Goal: Task Accomplishment & Management: Manage account settings

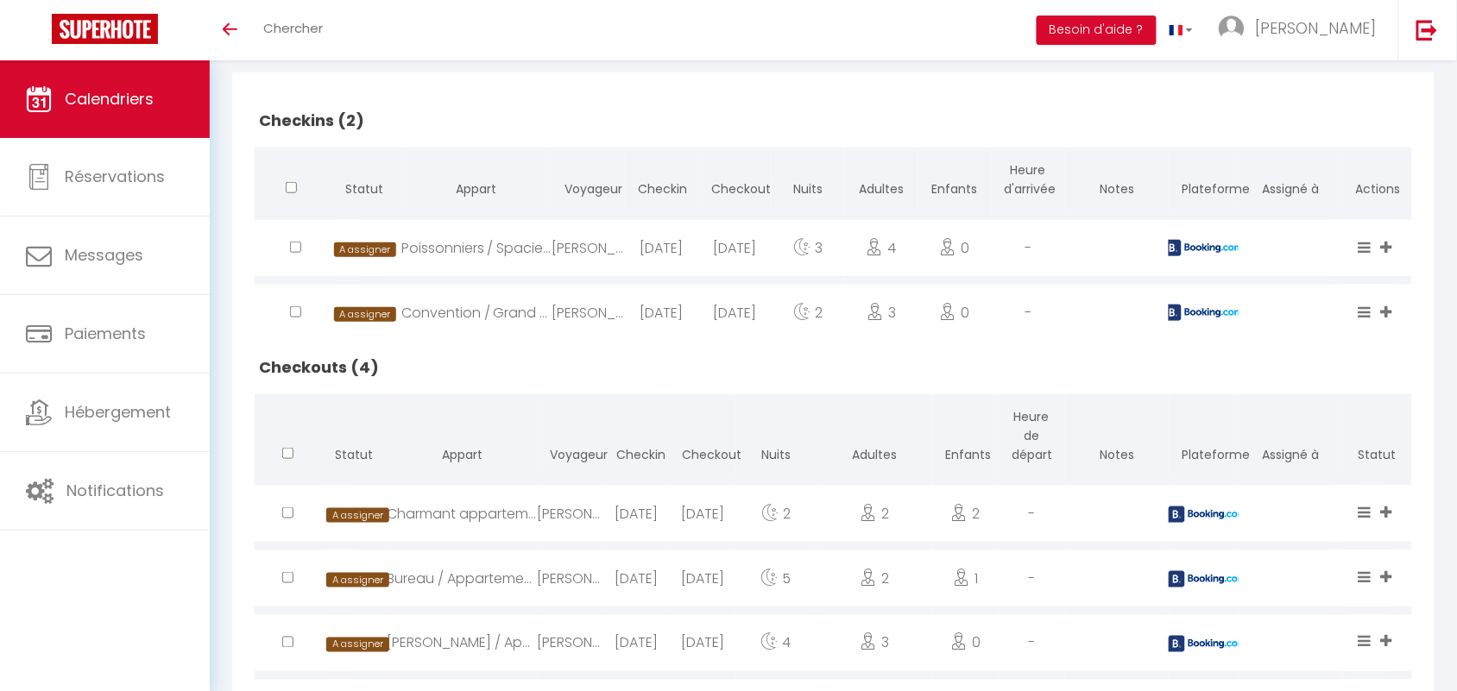
scroll to position [483, 0]
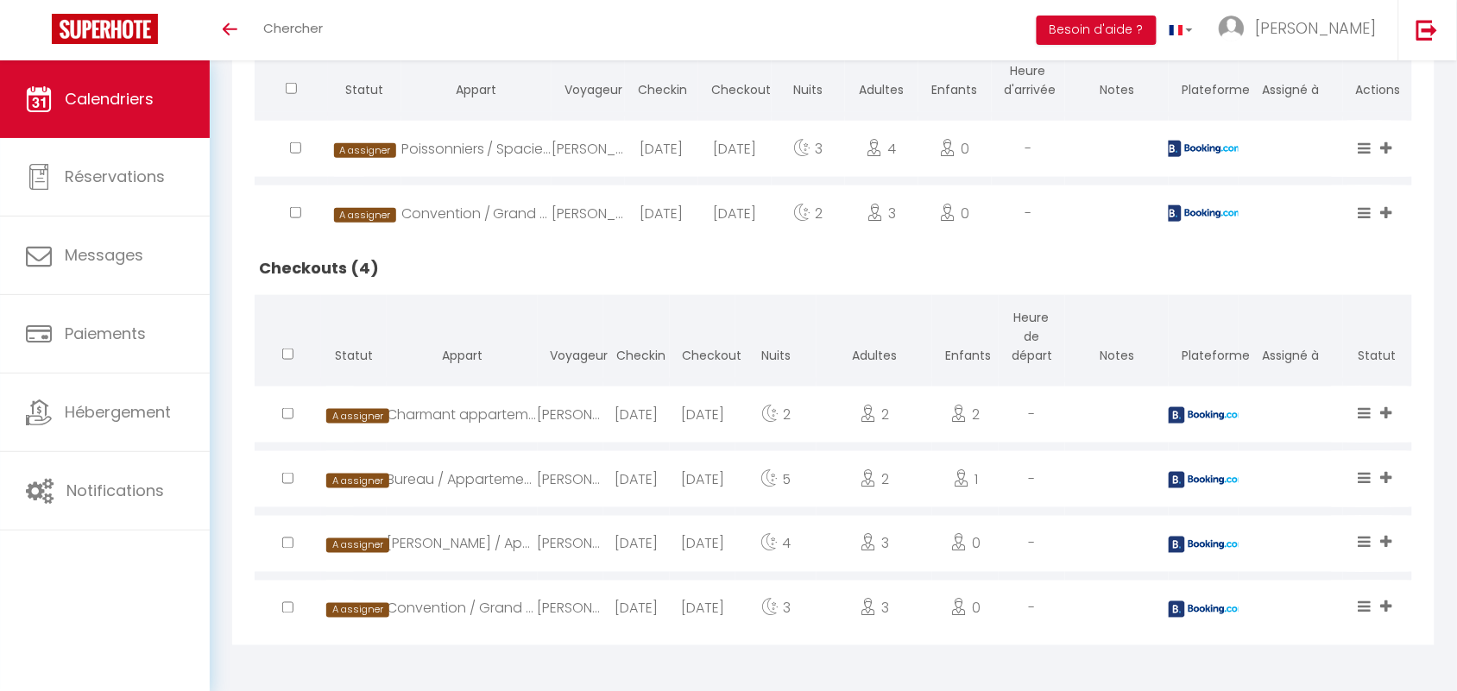
click at [486, 416] on div "Charmant appartement de 38m² -[GEOGRAPHIC_DATA]" at bounding box center [462, 415] width 150 height 56
select select "0"
select select "1"
select select
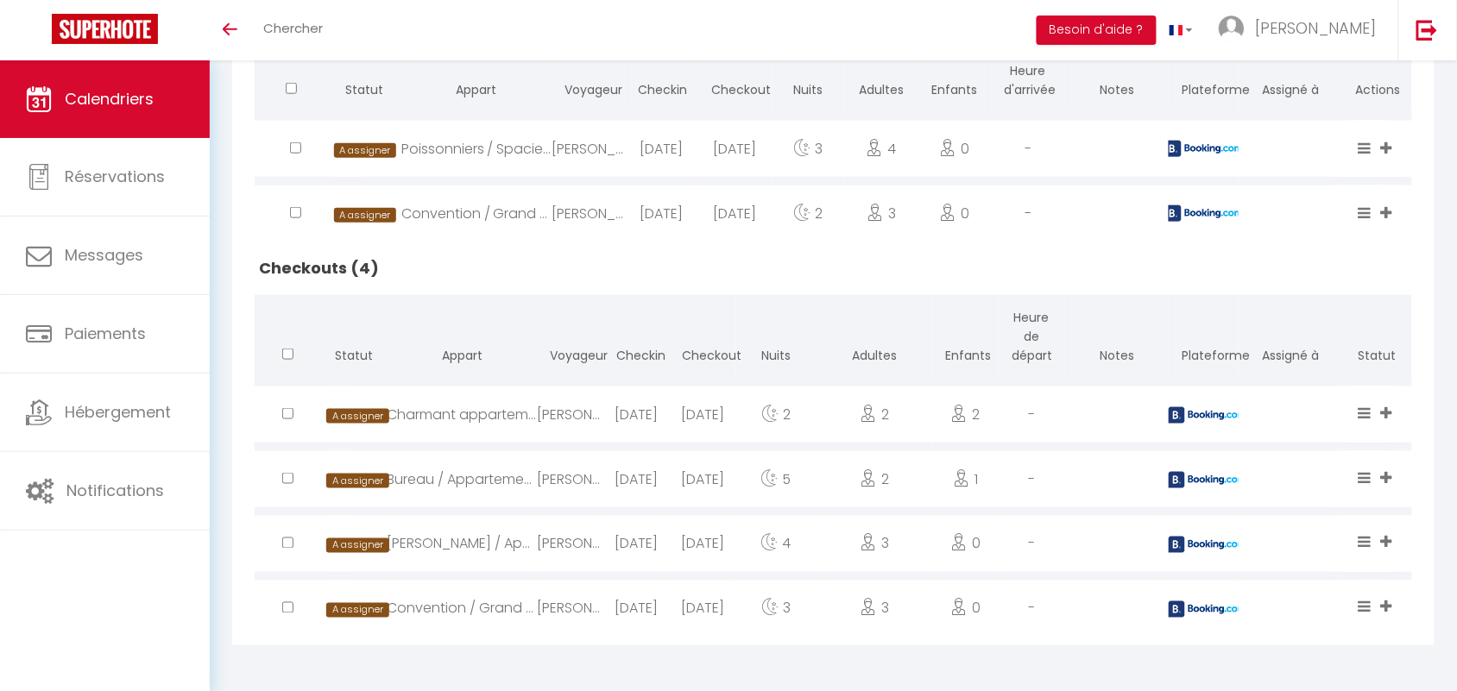
select select
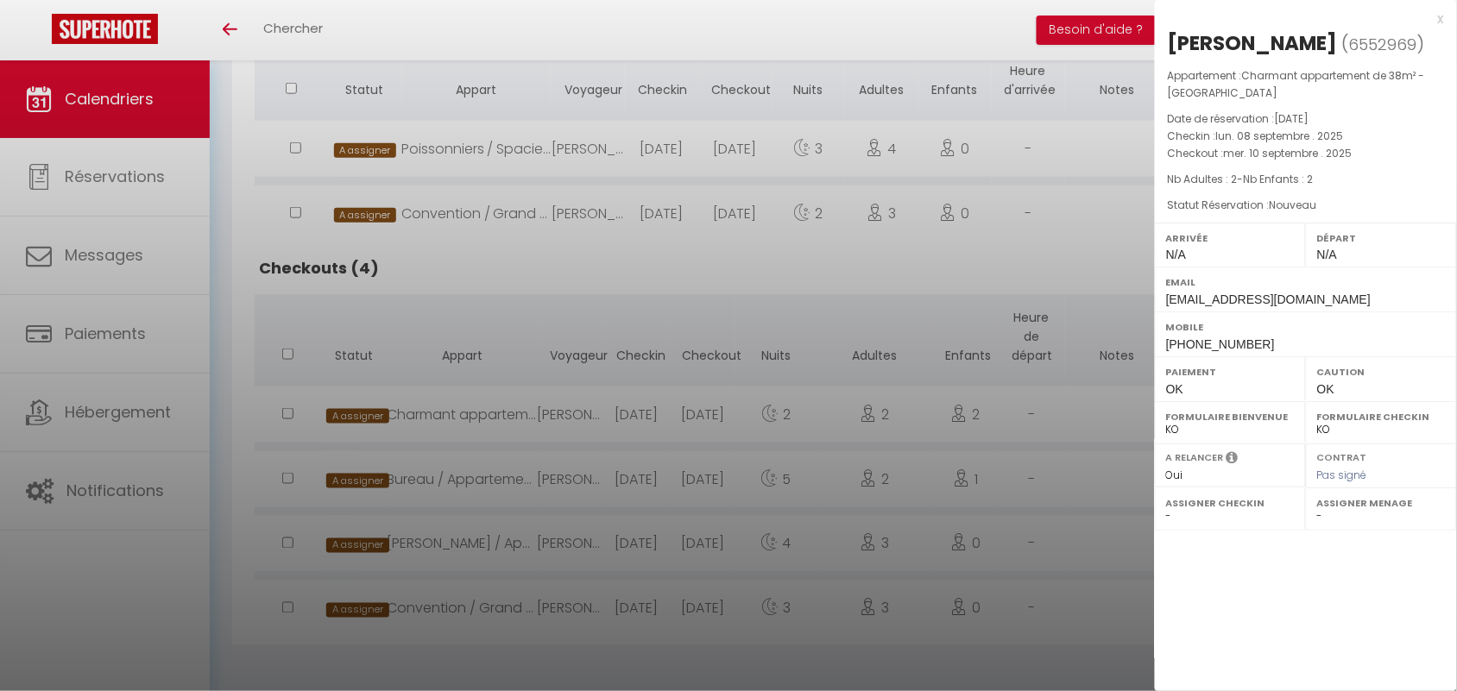
drag, startPoint x: 1168, startPoint y: 37, endPoint x: 1257, endPoint y: 91, distance: 103.8
click at [1257, 91] on div "[PERSON_NAME] ( 6552969 ) Appartement : Charmant appartement de 38m² -Quartier …" at bounding box center [1306, 193] width 302 height 328
copy div "[PERSON_NAME] ( 6552969 ) Appartement : Charmant appartement de 38m² -[GEOGRAPH…"
click at [488, 450] on div at bounding box center [728, 345] width 1457 height 691
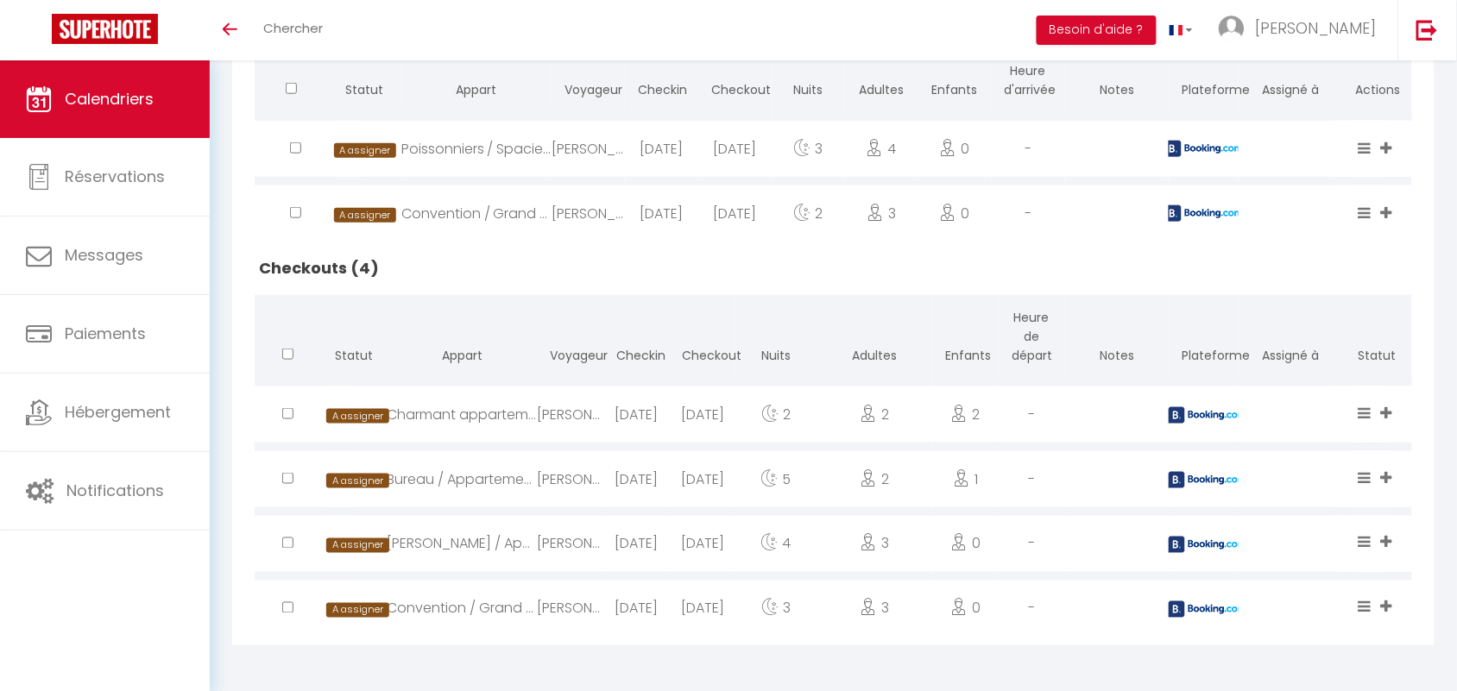
click at [488, 479] on div "Bureau / Appartement central [GEOGRAPHIC_DATA] et confortable" at bounding box center [462, 479] width 150 height 56
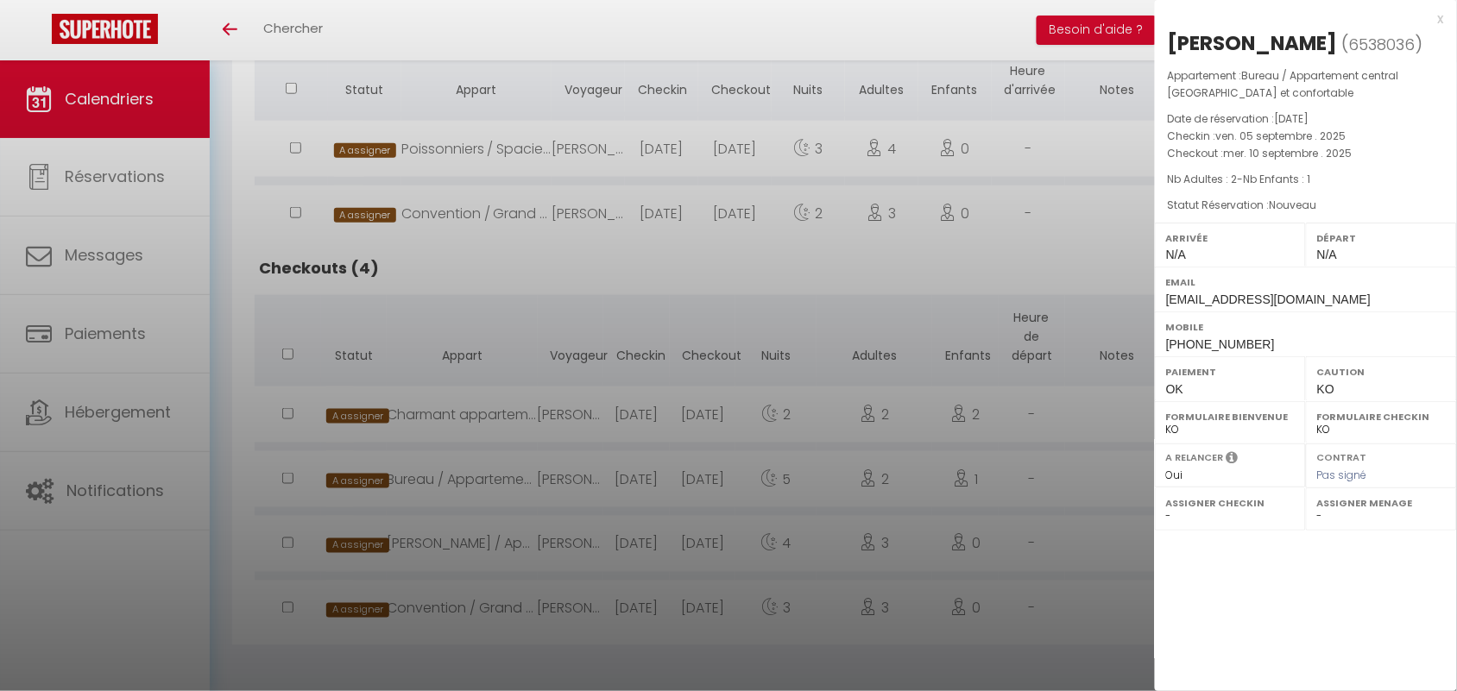
drag, startPoint x: 1167, startPoint y: 39, endPoint x: 1240, endPoint y: 87, distance: 87.9
click at [1240, 87] on div "[PERSON_NAME] ( 6538036 ) Appartement : Bureau / Appartement central [GEOGRAPHI…" at bounding box center [1306, 193] width 302 height 328
copy div "[PERSON_NAME] ( 6538036 ) Appartement : Bureau / Appartement central [GEOGRAPHI…"
click at [480, 489] on div at bounding box center [728, 345] width 1457 height 691
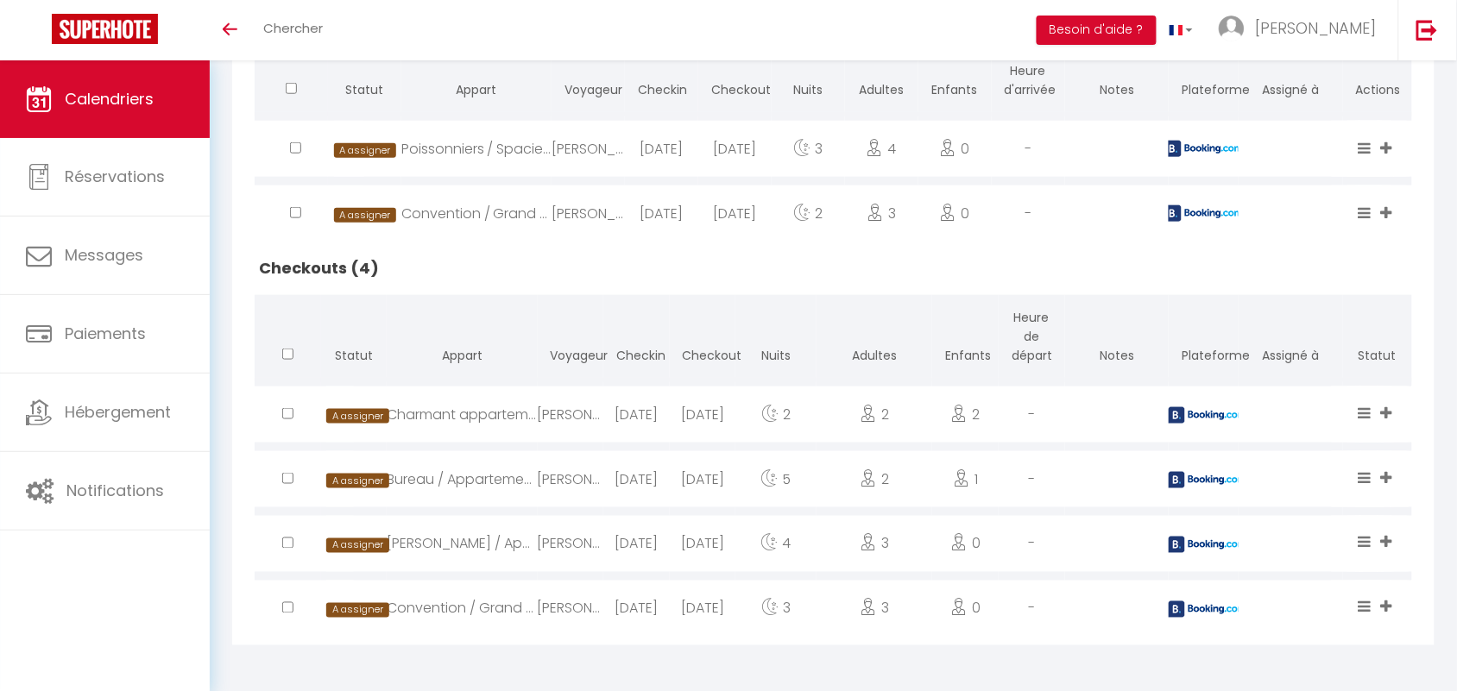
click at [482, 546] on div "[PERSON_NAME] / Appart calme à [GEOGRAPHIC_DATA]" at bounding box center [462, 544] width 150 height 56
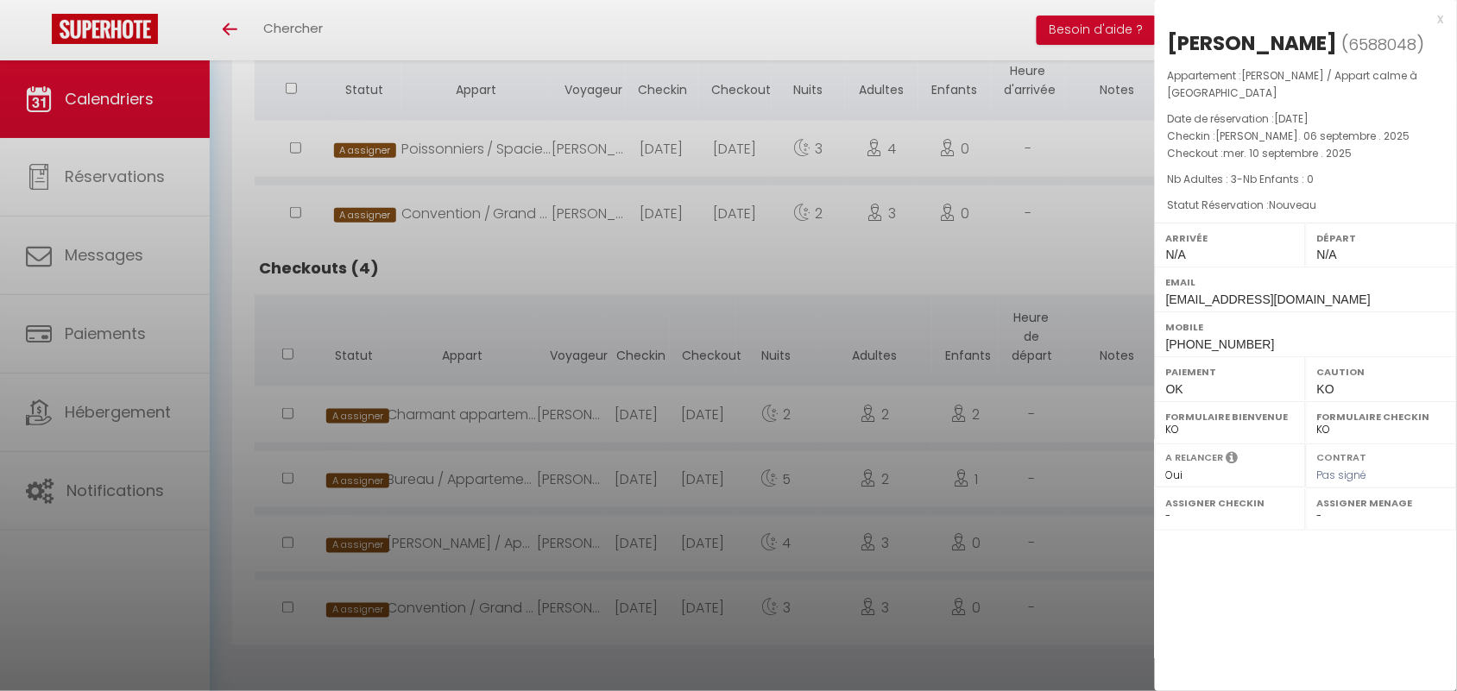
drag, startPoint x: 1172, startPoint y: 35, endPoint x: 1270, endPoint y: 95, distance: 114.3
click at [1270, 95] on div "[PERSON_NAME] ( 6588048 ) Appartement : [PERSON_NAME] / Appart calme à Buttes-C…" at bounding box center [1306, 193] width 302 height 328
copy div "[PERSON_NAME] ( 6588048 ) Appartement : [PERSON_NAME] / Appart calme à Buttes-C…"
click at [480, 520] on div at bounding box center [728, 345] width 1457 height 691
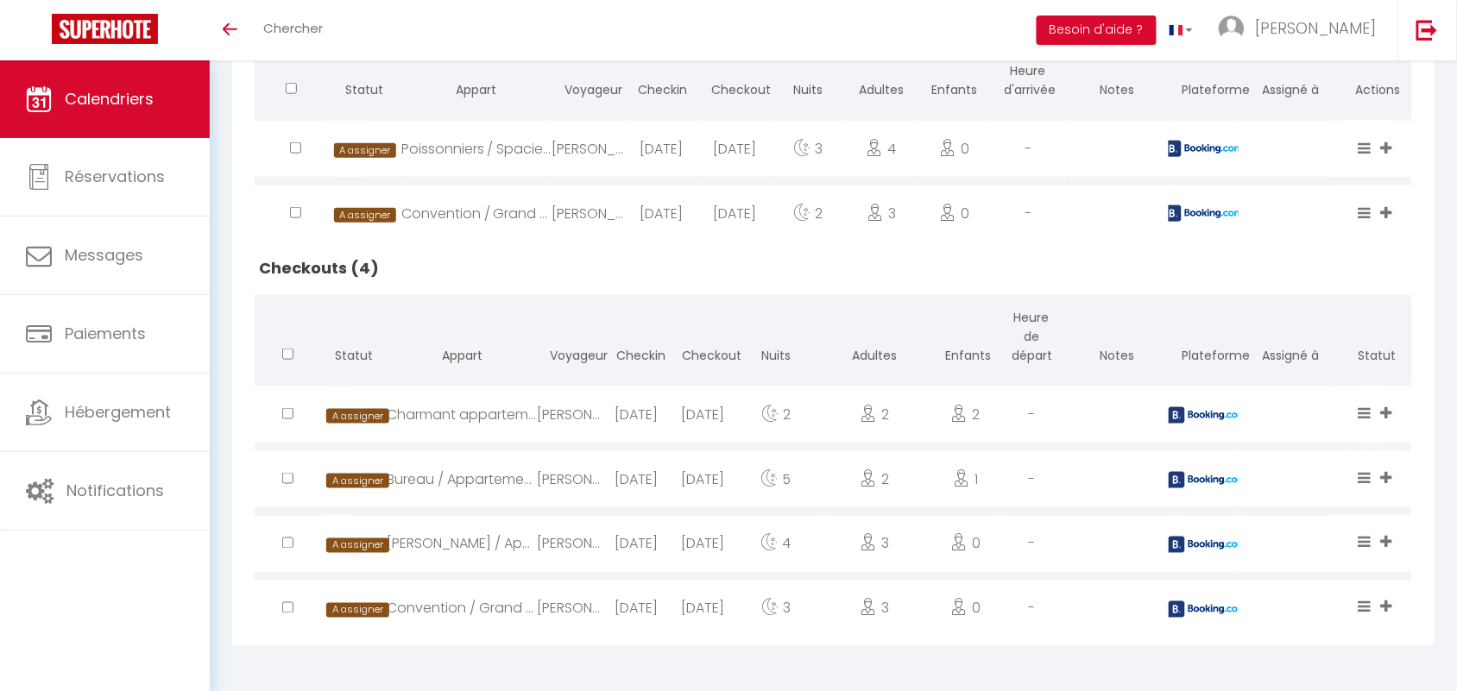
click at [482, 615] on div "Convention / Grand Appart Paris Chic Central" at bounding box center [462, 609] width 150 height 56
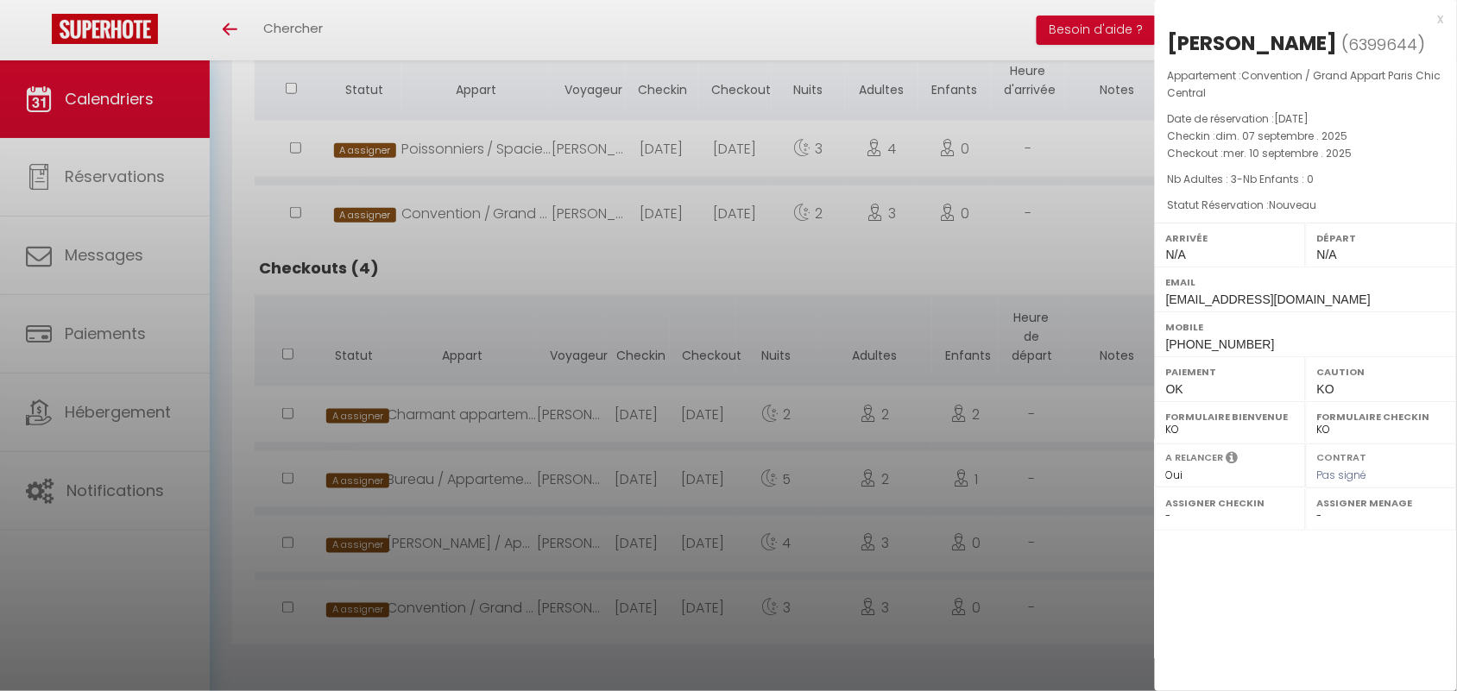
drag, startPoint x: 1170, startPoint y: 44, endPoint x: 1237, endPoint y: 91, distance: 82.4
click at [1237, 91] on div "[PERSON_NAME] ( 6399644 ) Appartement : Convention / Grand Appart [GEOGRAPHIC_D…" at bounding box center [1306, 193] width 302 height 328
copy div "[PERSON_NAME] ( 6399644 ) Appartement : Convention / Grand Appart [GEOGRAPHIC_D…"
click at [552, 222] on div at bounding box center [728, 345] width 1457 height 691
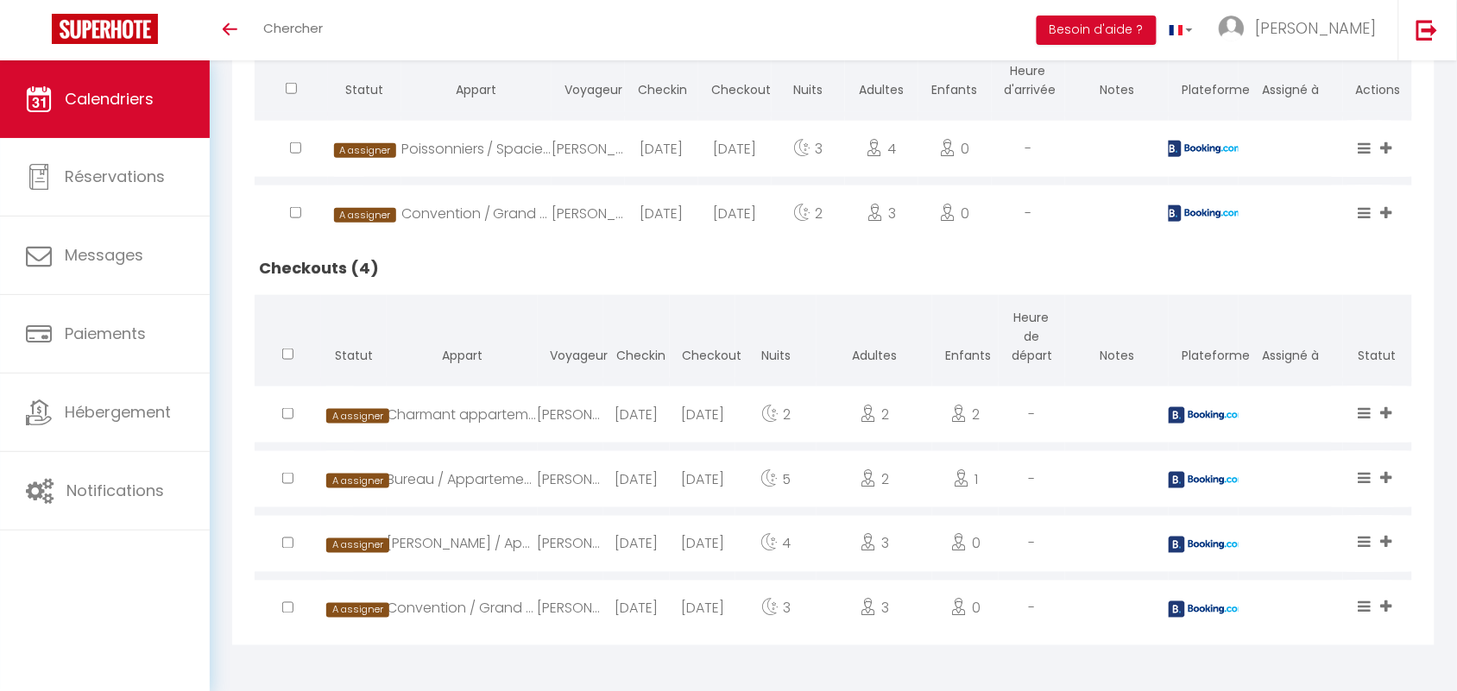
click at [522, 148] on div "Poissonniers / Spacieux appart vu [GEOGRAPHIC_DATA]" at bounding box center [476, 149] width 150 height 56
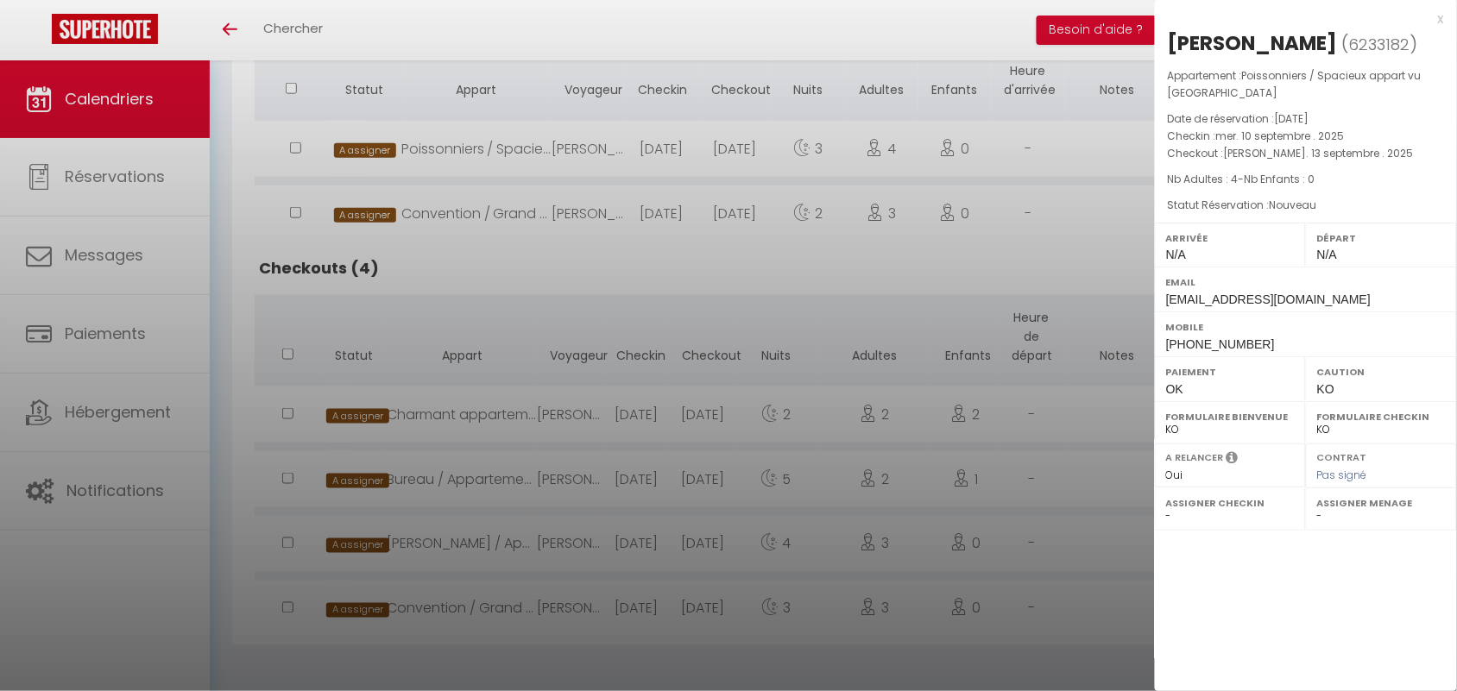
drag, startPoint x: 1166, startPoint y: 41, endPoint x: 1245, endPoint y: 96, distance: 96.7
click at [1245, 96] on div "[PERSON_NAME] ( 6233182 ) Appartement : Poissonniers / Spacieux appart vu [GEOG…" at bounding box center [1306, 193] width 302 height 328
copy div "[PERSON_NAME] ( 6233182 ) Appartement : Poissonniers / Spacieux appart vu [GEOG…"
